Goal: Task Accomplishment & Management: Manage account settings

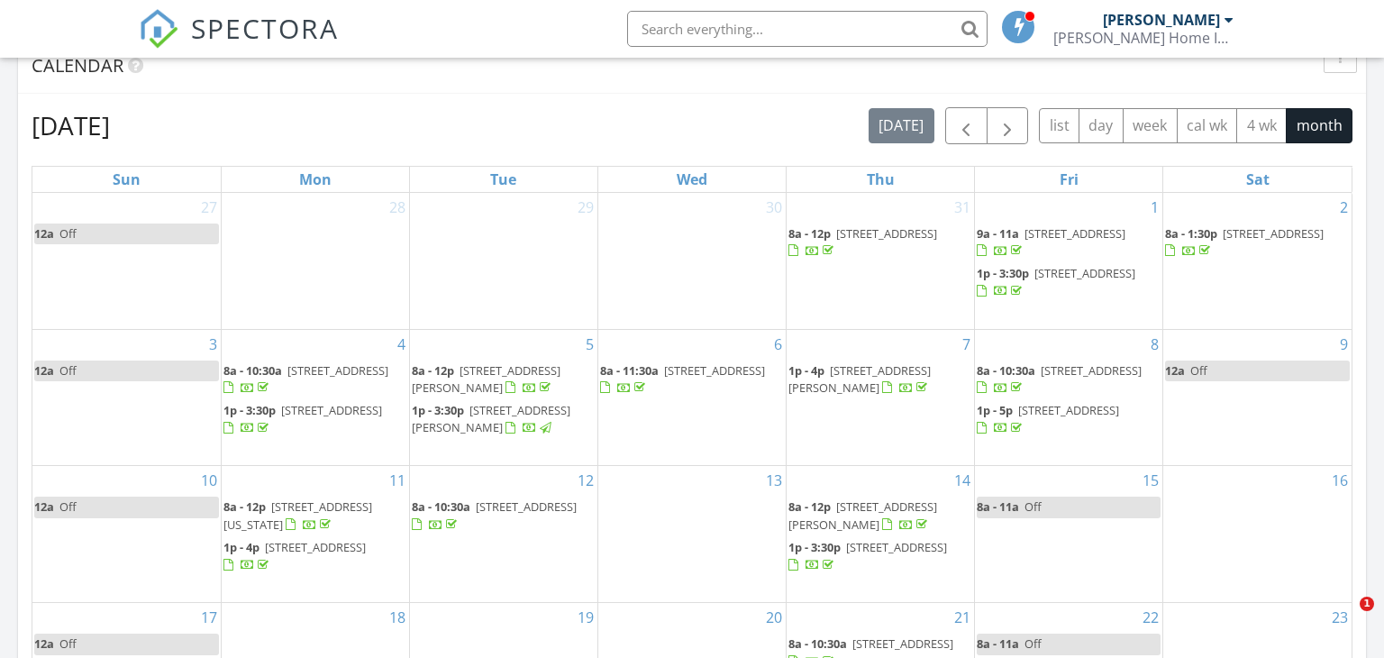
scroll to position [957, 0]
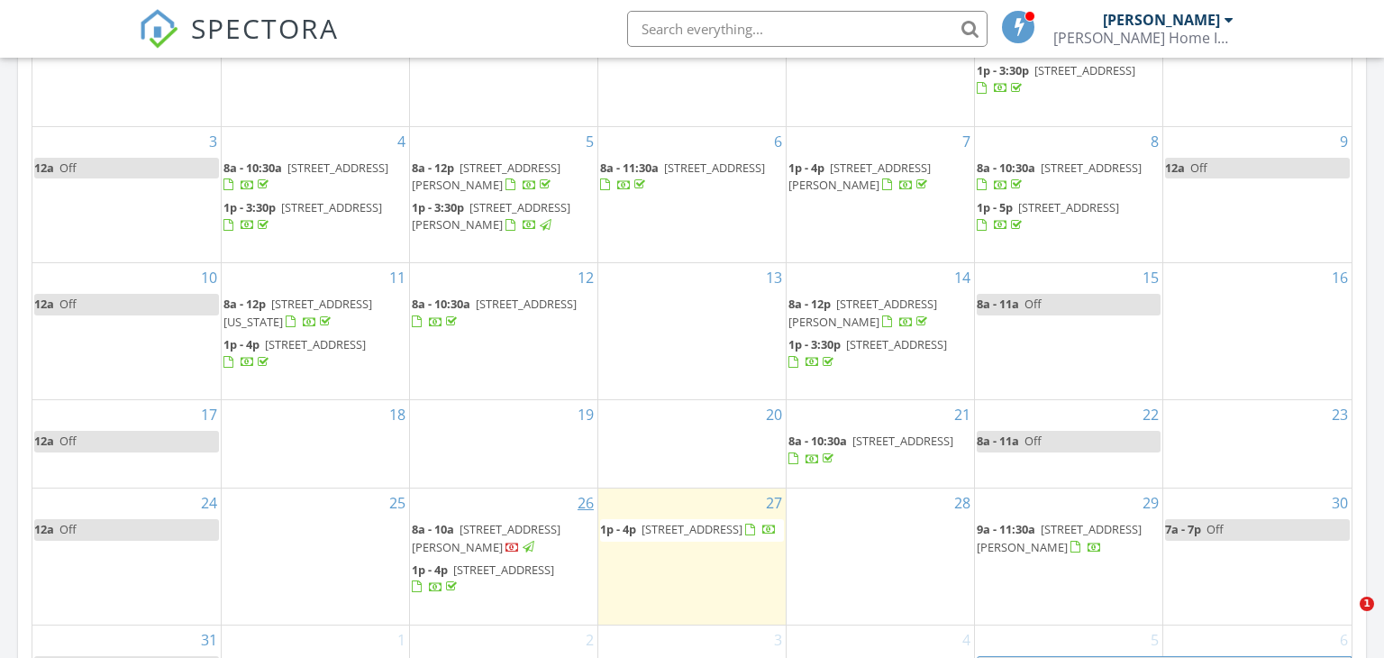
click at [561, 528] on span "7911 Carver Rd, Houston 77088" at bounding box center [486, 537] width 149 height 33
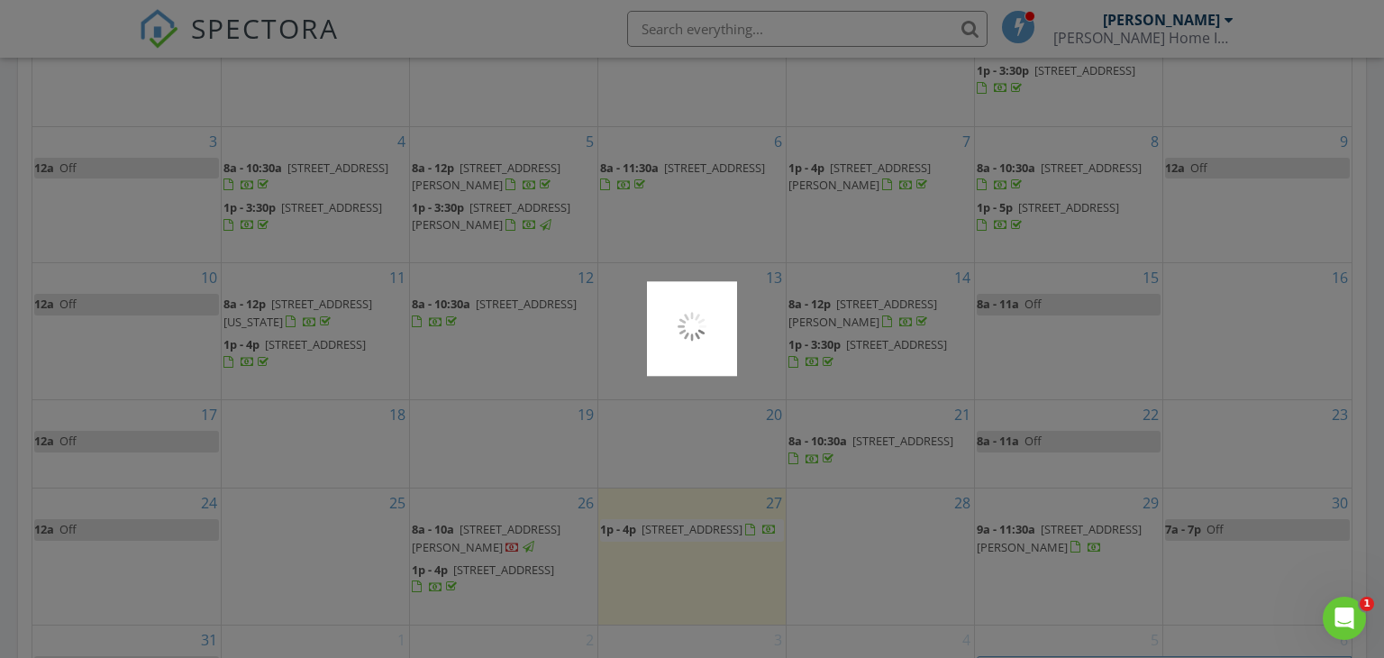
scroll to position [0, 0]
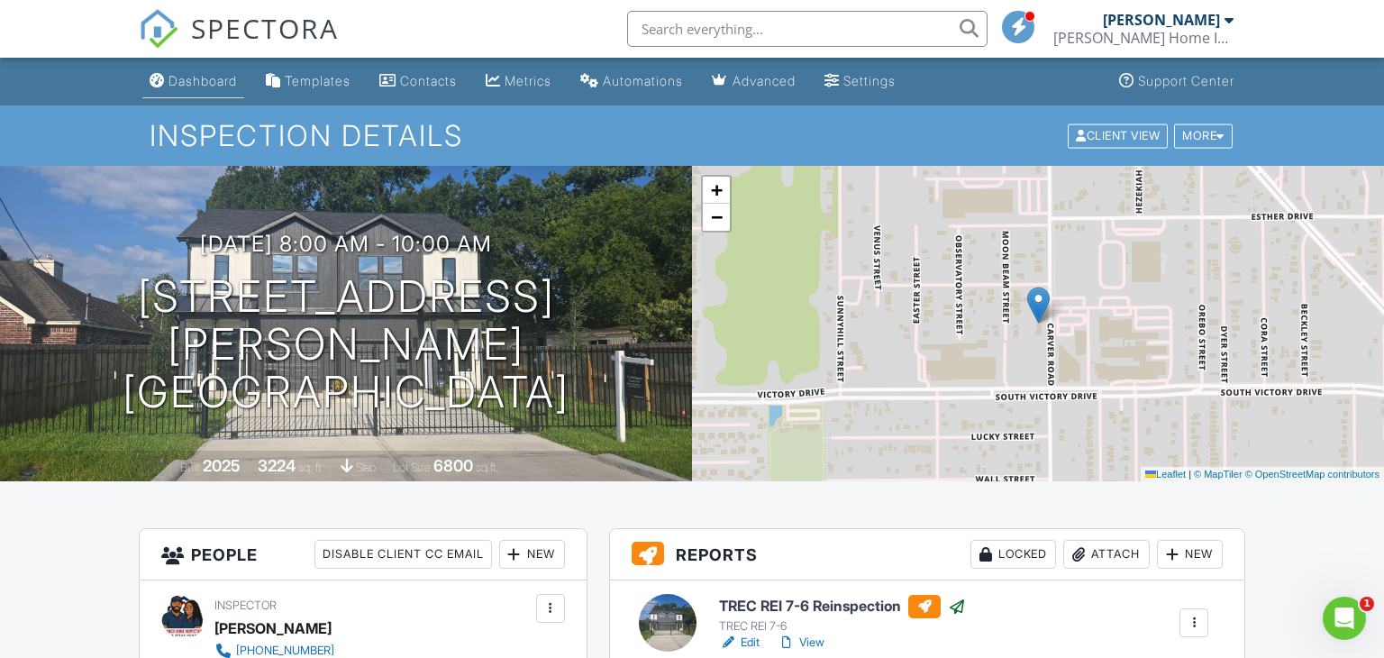
click at [219, 81] on div "Dashboard" at bounding box center [203, 80] width 68 height 15
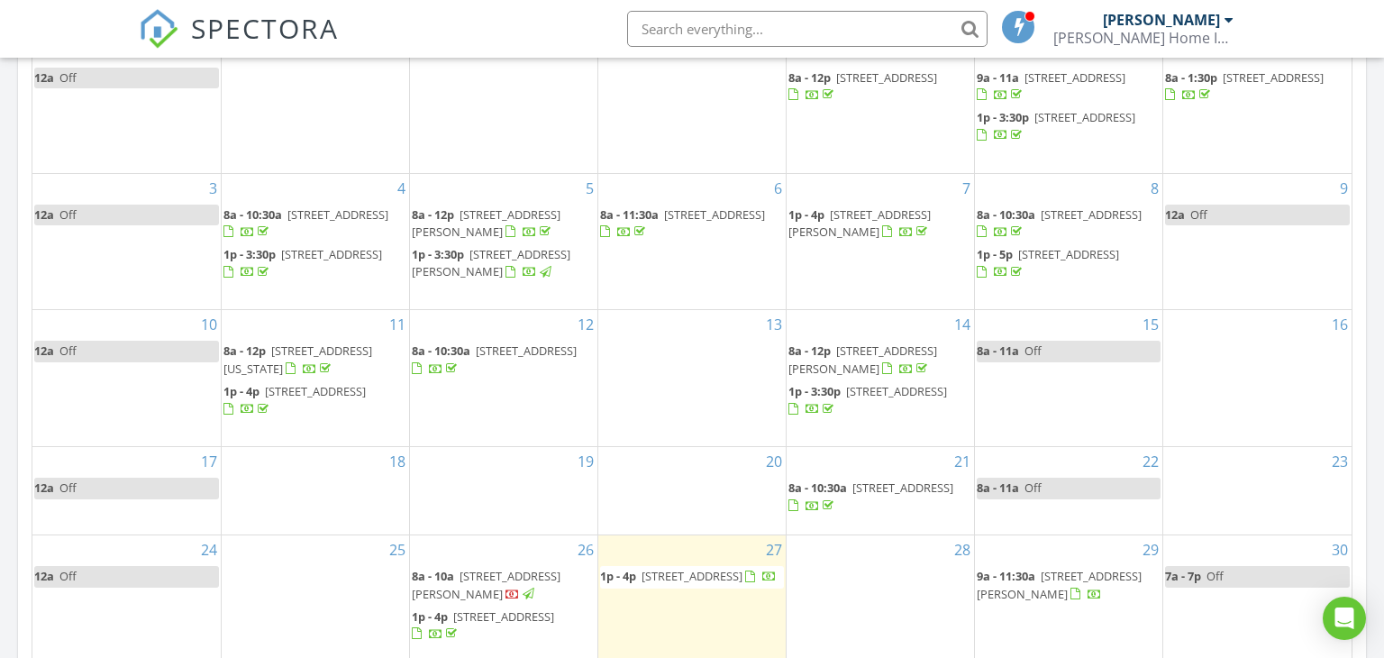
scroll to position [944, 0]
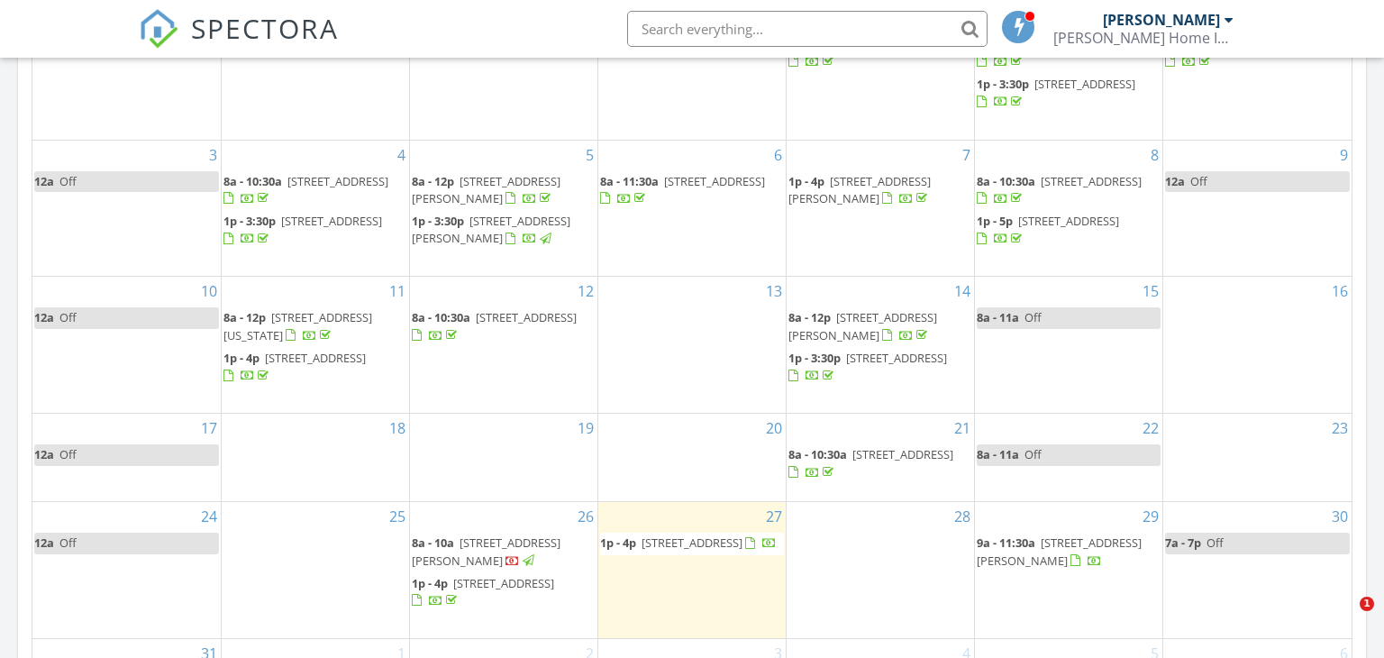
click at [647, 543] on span "4807 Wind Chimes Dr, Houston 77066" at bounding box center [692, 542] width 101 height 16
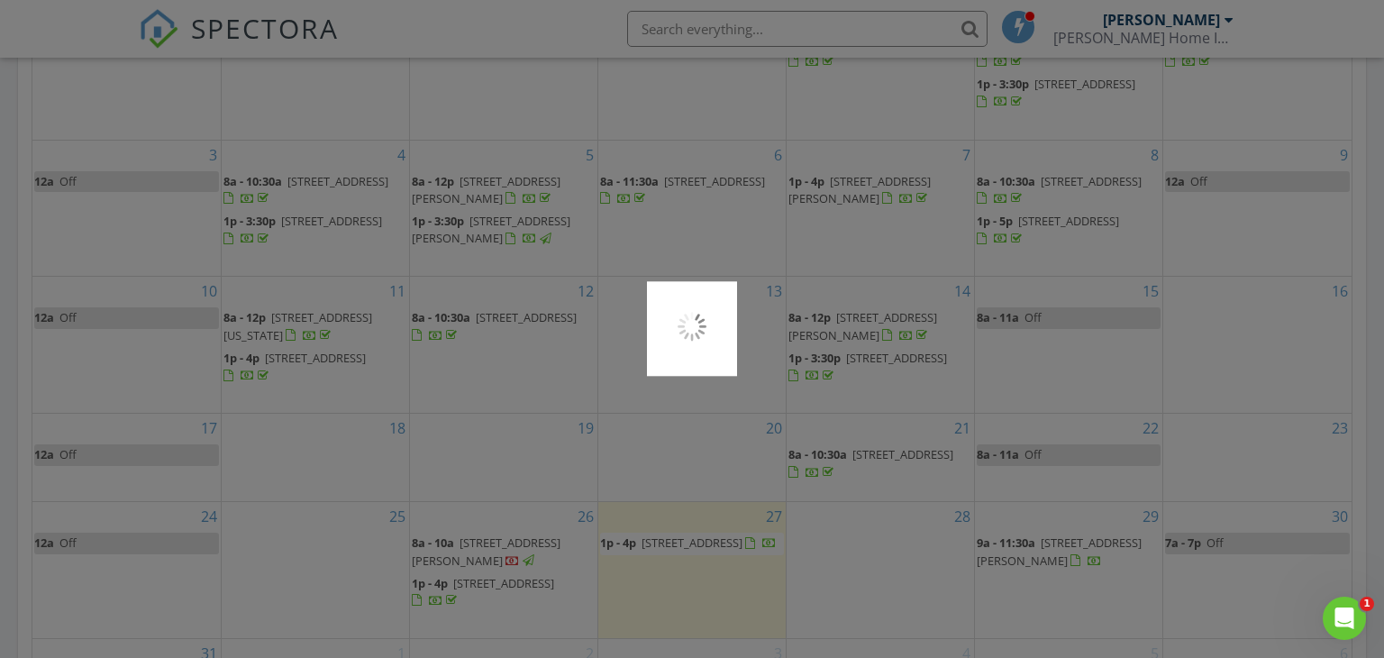
scroll to position [0, 0]
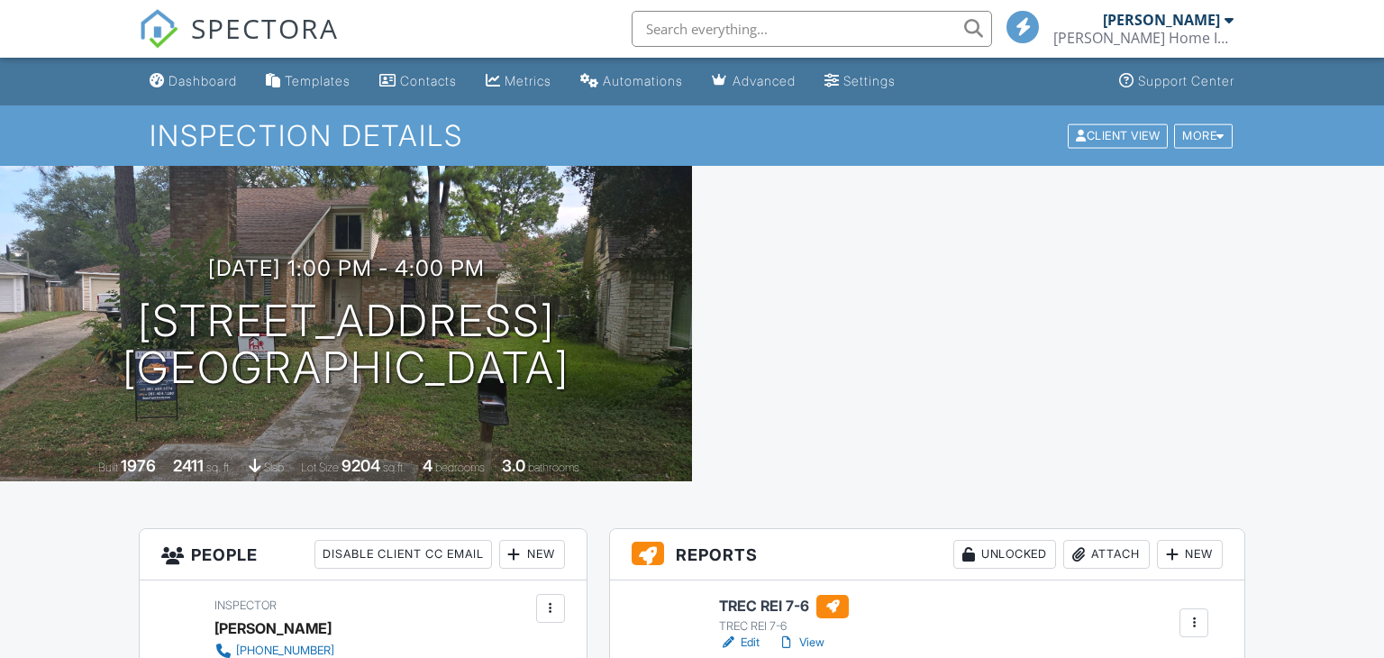
click at [747, 634] on link "Edit" at bounding box center [739, 643] width 41 height 18
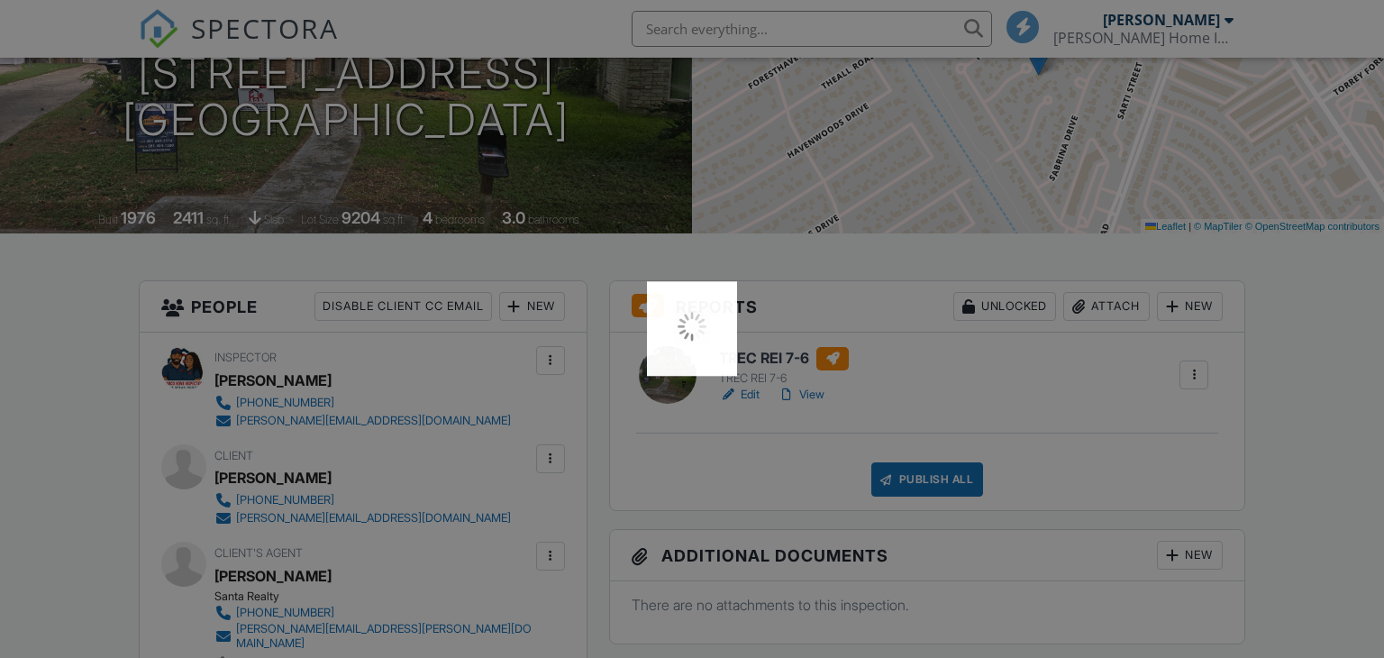
scroll to position [248, 0]
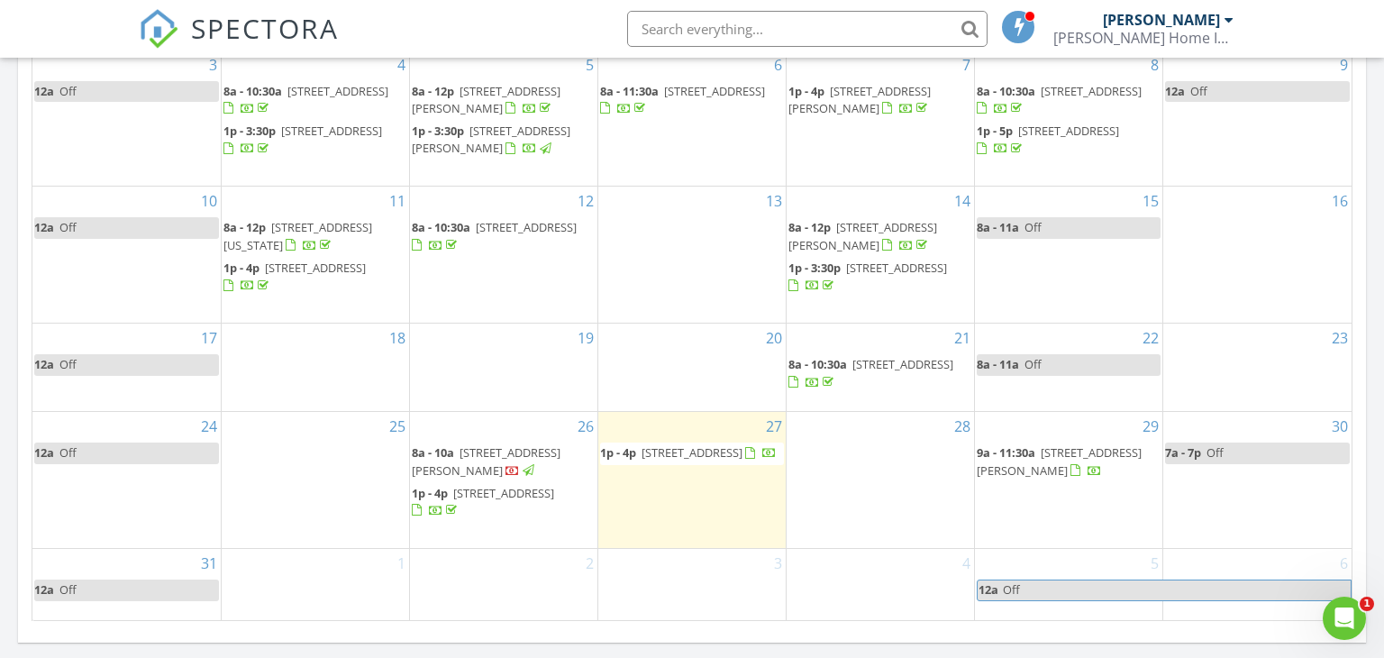
click at [525, 459] on span "7911 Carver Rd, Houston 77088" at bounding box center [486, 460] width 149 height 33
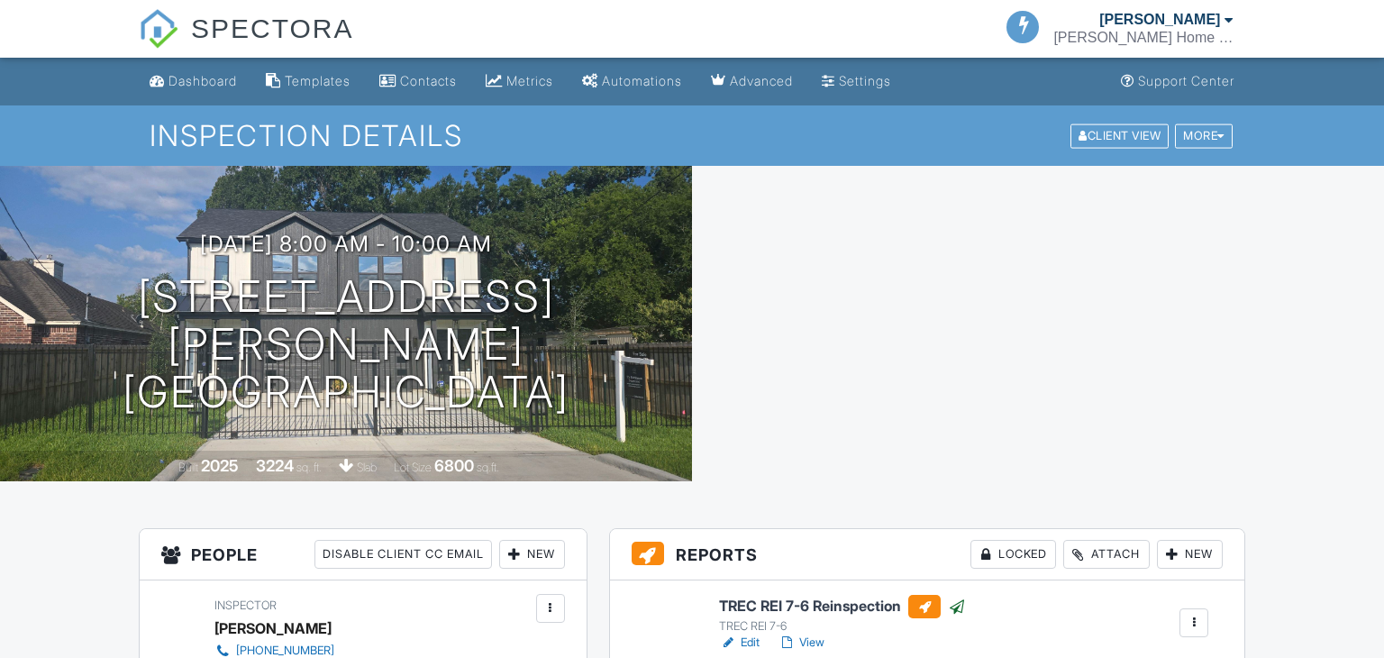
click at [1007, 540] on div "Locked" at bounding box center [1014, 554] width 86 height 29
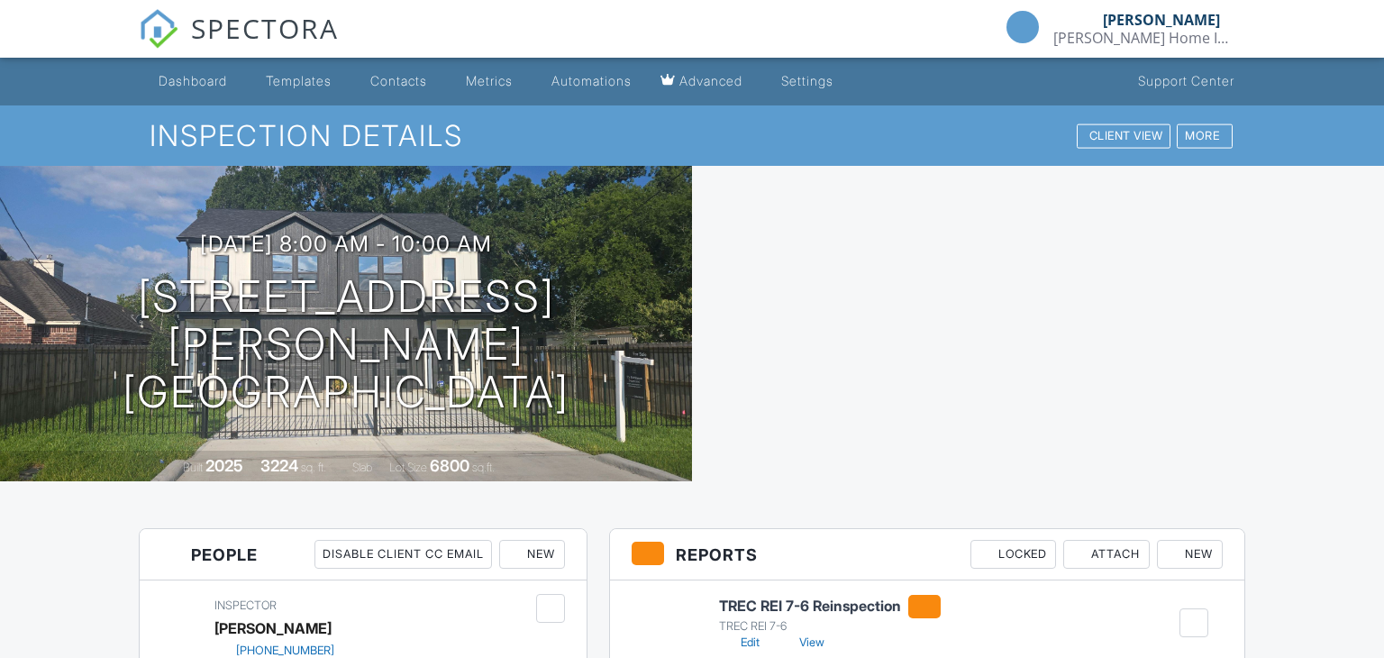
scroll to position [132, 0]
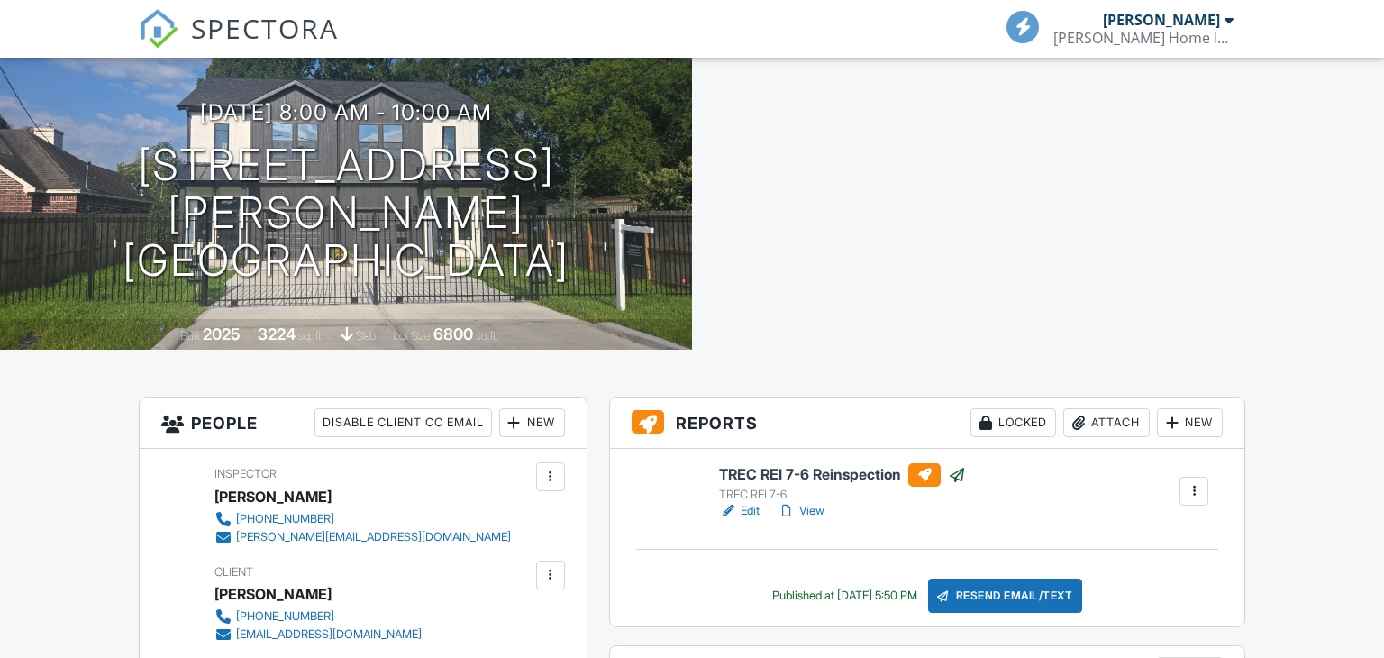
click at [1007, 422] on div "Locked" at bounding box center [1014, 422] width 86 height 29
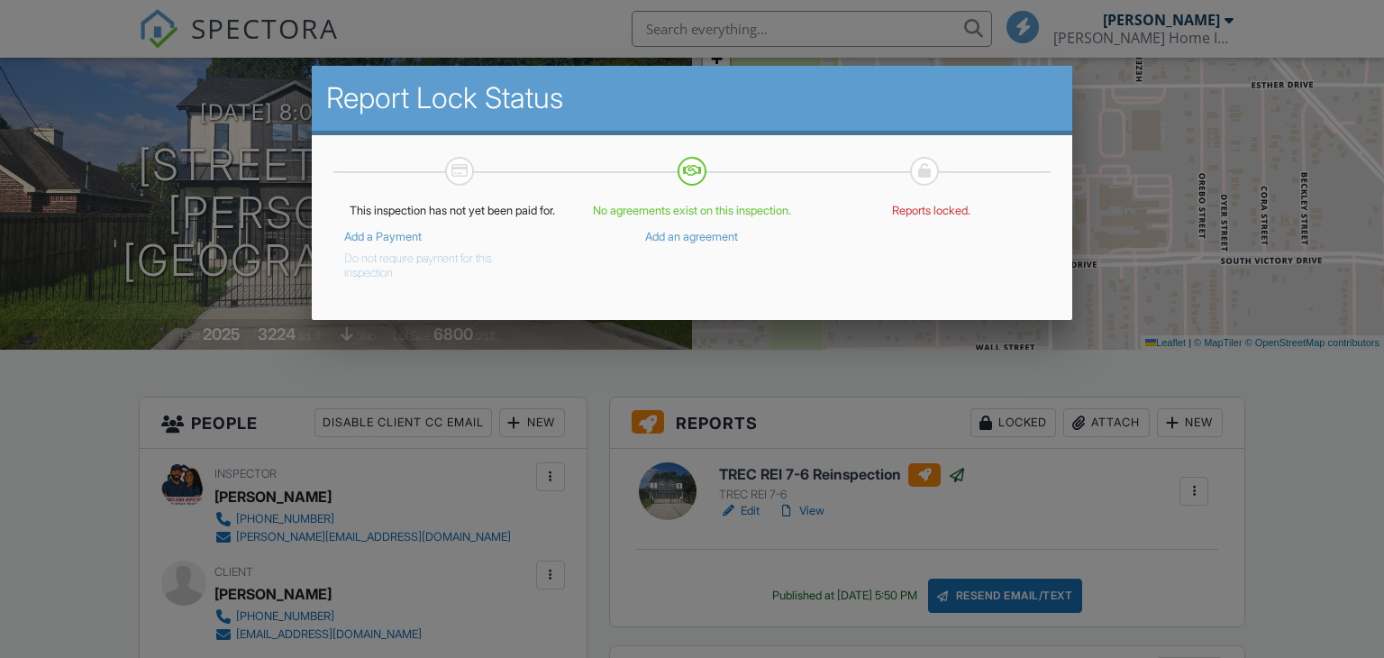
scroll to position [0, 0]
click at [1282, 496] on div at bounding box center [692, 321] width 1384 height 823
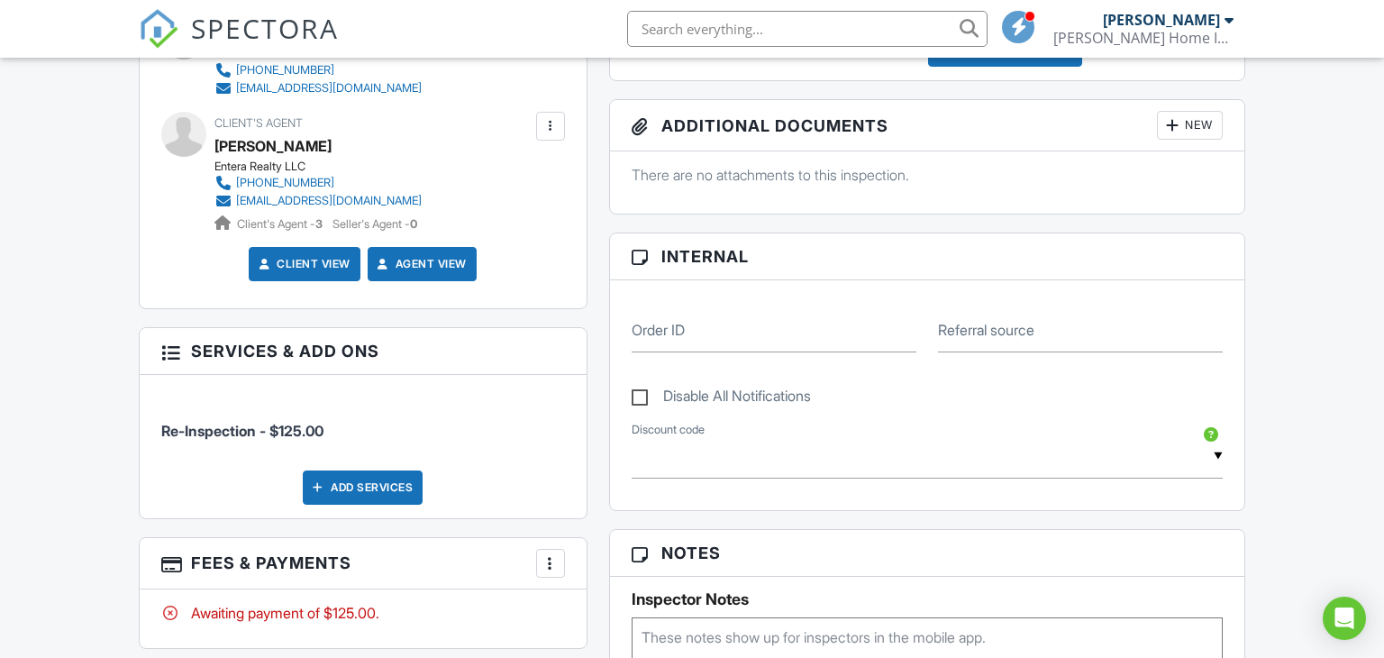
scroll to position [691, 0]
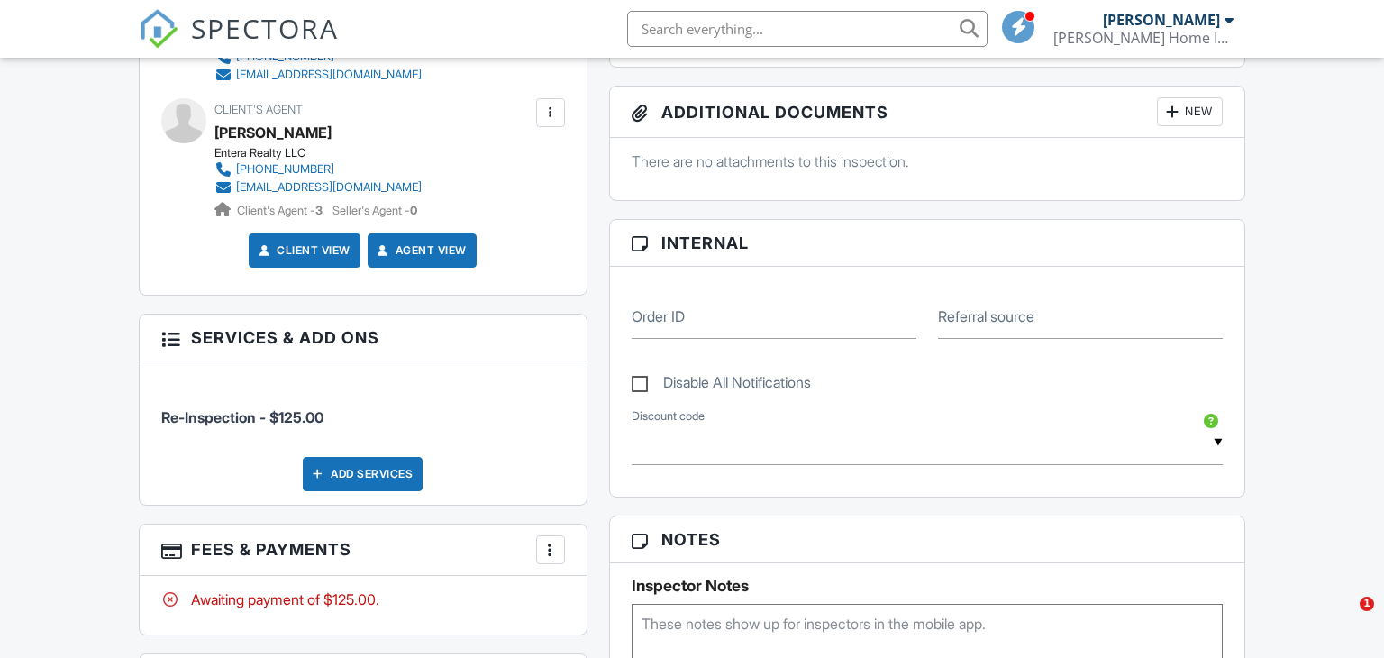
click at [556, 543] on div at bounding box center [551, 550] width 18 height 18
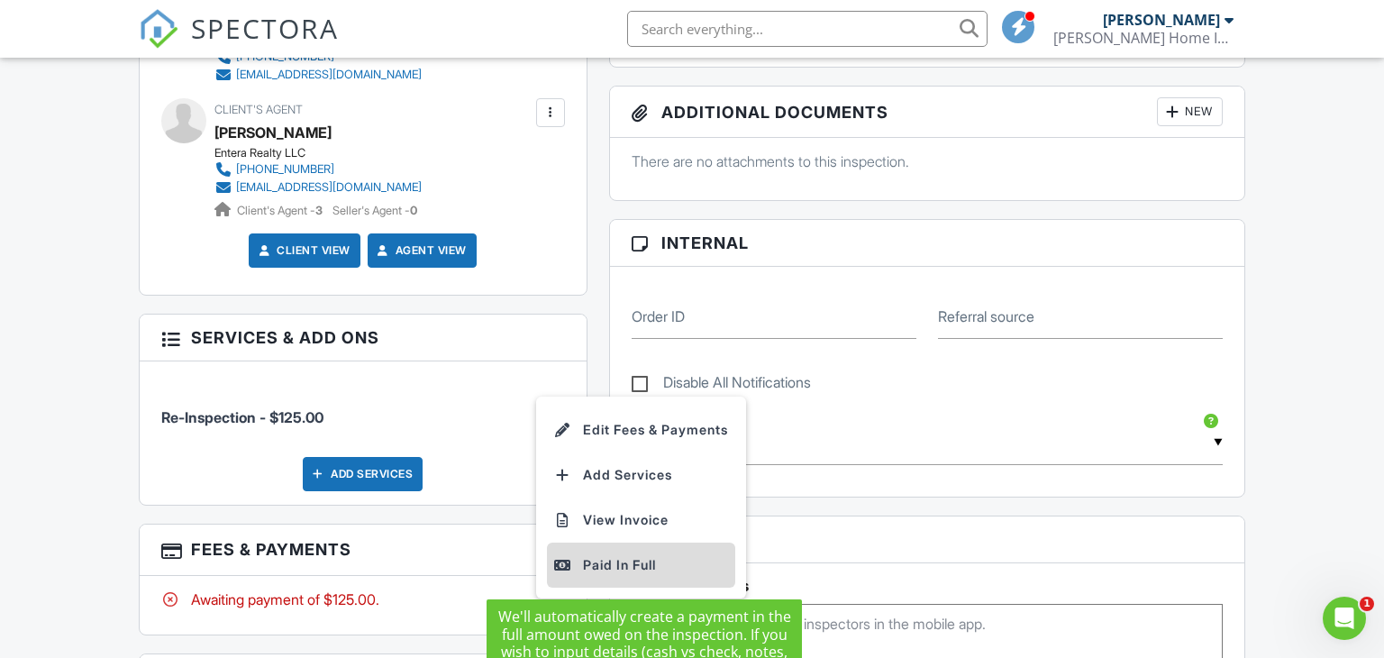
click at [578, 564] on div "Paid In Full" at bounding box center [641, 565] width 174 height 22
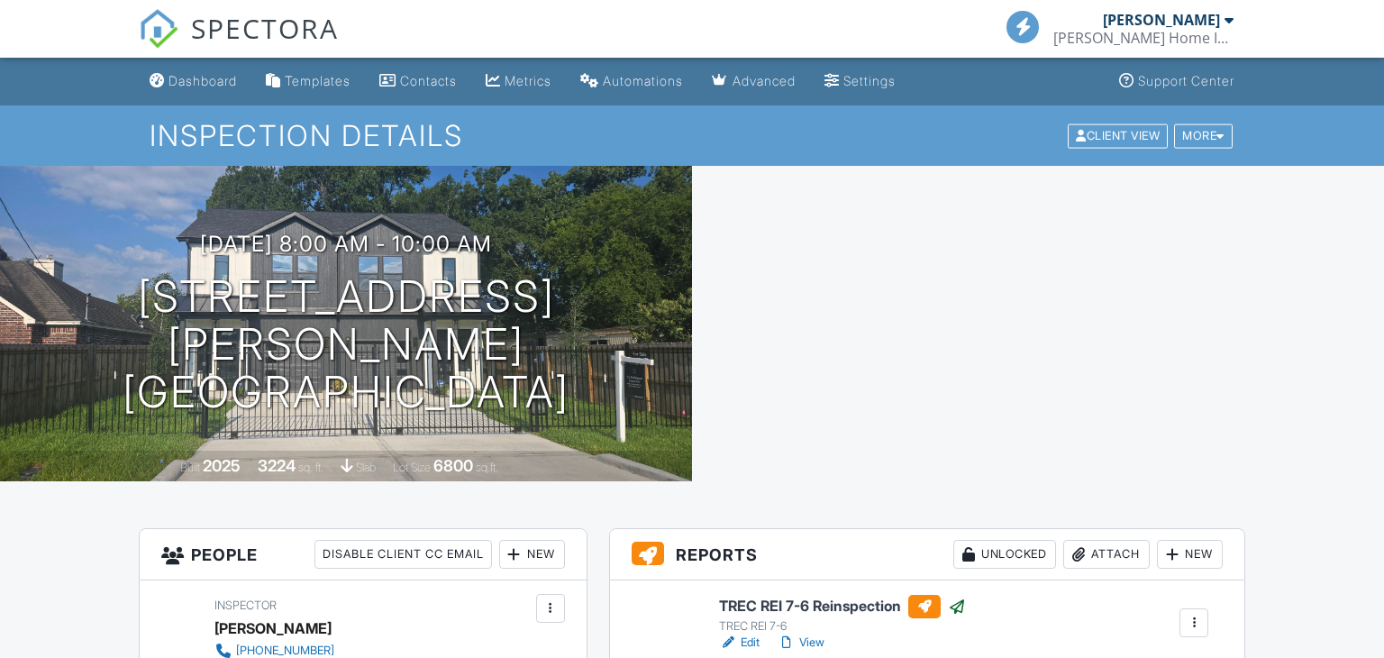
scroll to position [144, 0]
